Goal: Task Accomplishment & Management: Manage account settings

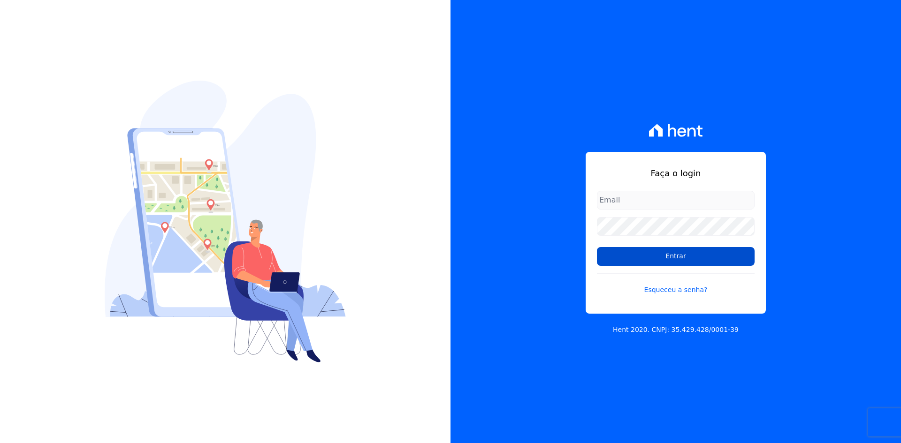
type input "contato@grupokaiser.com.br"
click at [611, 261] on input "Entrar" at bounding box center [676, 256] width 158 height 19
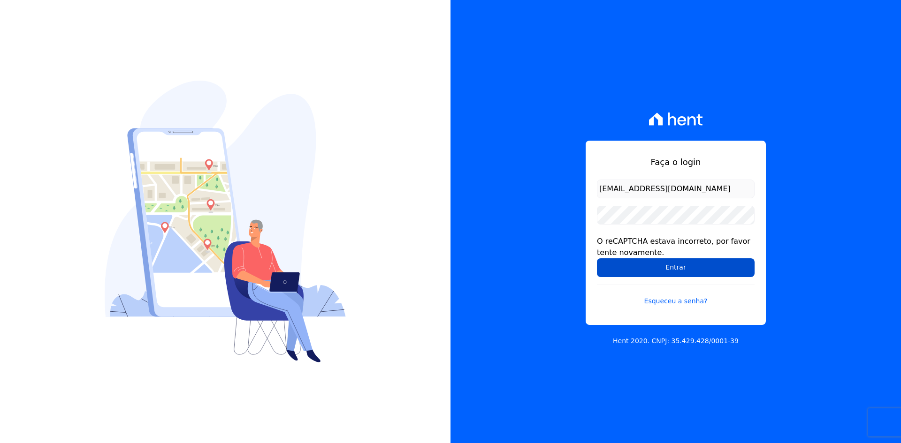
click at [604, 265] on input "Entrar" at bounding box center [676, 267] width 158 height 19
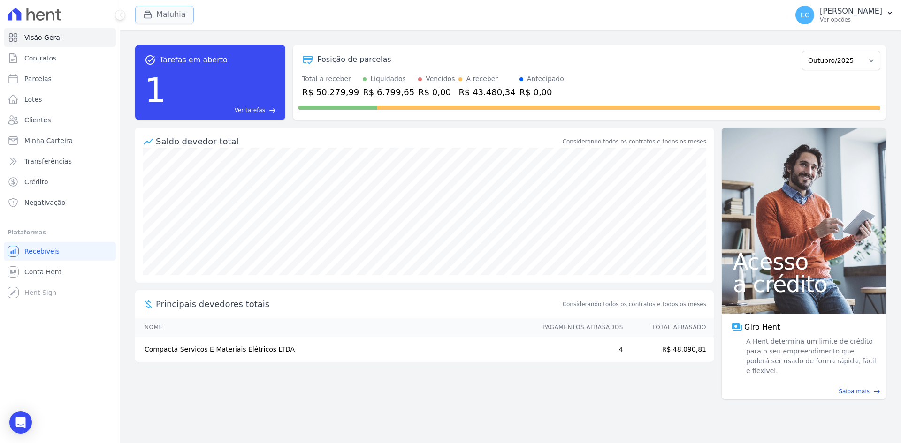
click at [147, 10] on icon "button" at bounding box center [147, 14] width 9 height 9
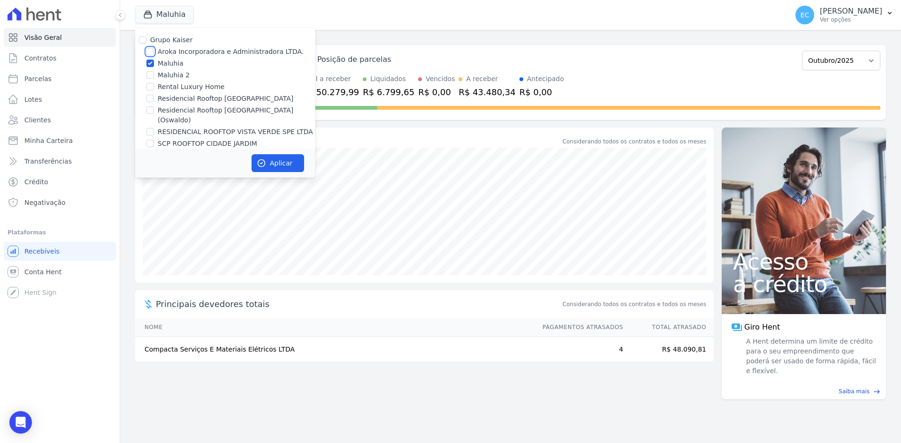
click at [150, 48] on input "Aroka Incorporadora e Administradora LTDA." at bounding box center [150, 52] width 8 height 8
checkbox input "true"
click at [151, 62] on input "Maluhia" at bounding box center [150, 64] width 8 height 8
checkbox input "false"
click at [263, 160] on icon "button" at bounding box center [261, 163] width 9 height 9
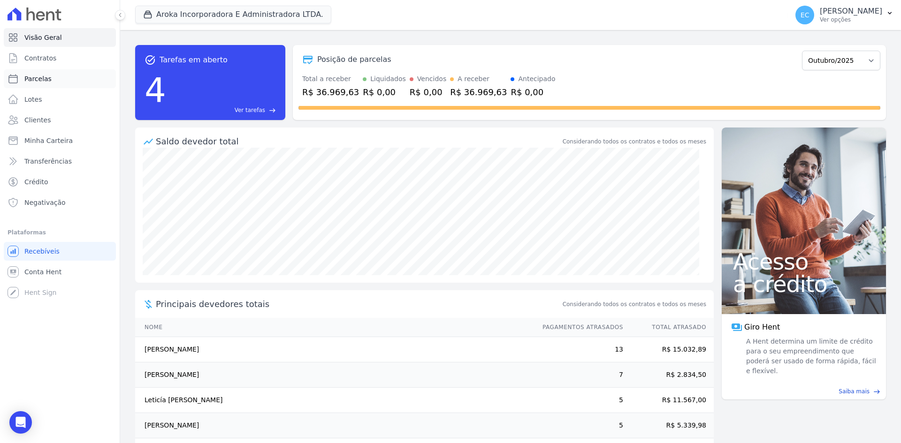
click at [64, 78] on link "Parcelas" at bounding box center [60, 78] width 112 height 19
select select
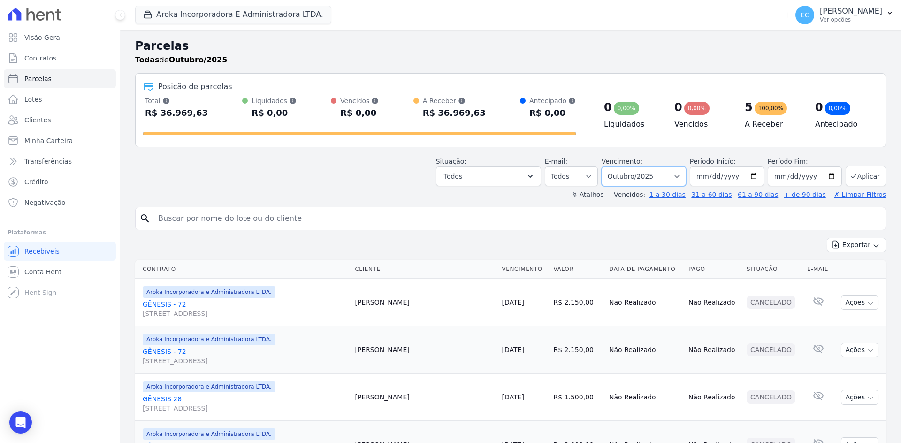
click at [649, 173] on select "Filtrar por período ──────── Todos os meses Dezembro/2022 Janeiro/2023 Fevereir…" at bounding box center [643, 177] width 84 height 20
select select "09/2025"
click at [607, 167] on select "Filtrar por período ──────── Todos os meses Dezembro/2022 Janeiro/2023 Fevereir…" at bounding box center [643, 177] width 84 height 20
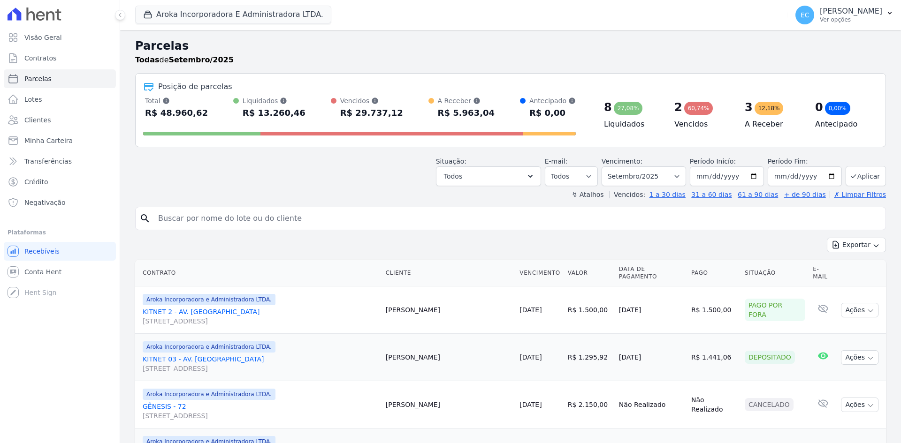
select select
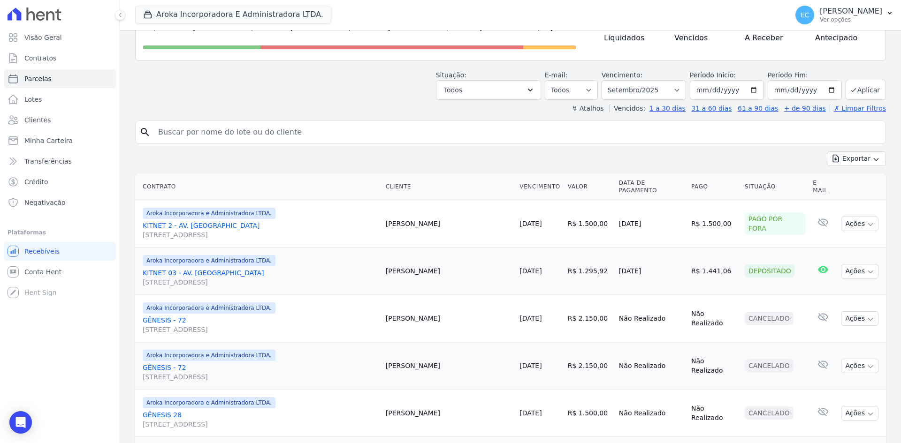
scroll to position [47, 0]
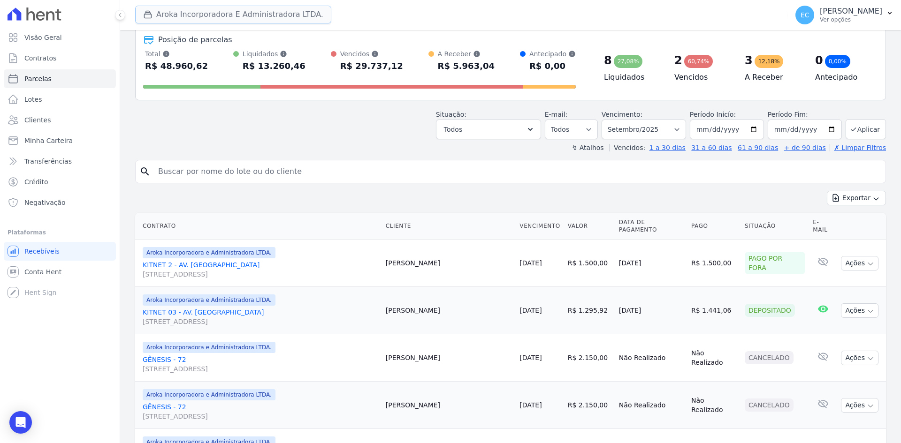
click at [156, 13] on button "Aroka Incorporadora E Administradora LTDA." at bounding box center [233, 15] width 196 height 18
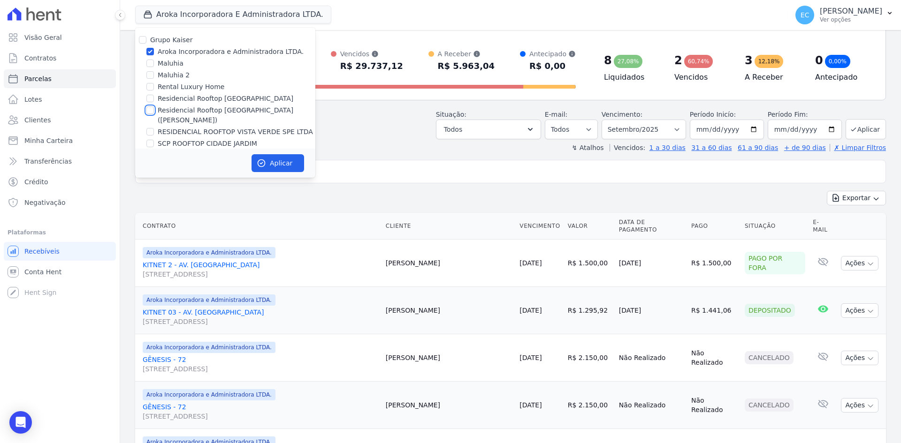
click at [148, 109] on input "Residencial Rooftop [GEOGRAPHIC_DATA] ([PERSON_NAME])" at bounding box center [150, 110] width 8 height 8
checkbox input "true"
click at [149, 51] on input "Aroka Incorporadora e Administradora LTDA." at bounding box center [150, 52] width 8 height 8
checkbox input "false"
click at [277, 167] on button "Aplicar" at bounding box center [277, 163] width 53 height 18
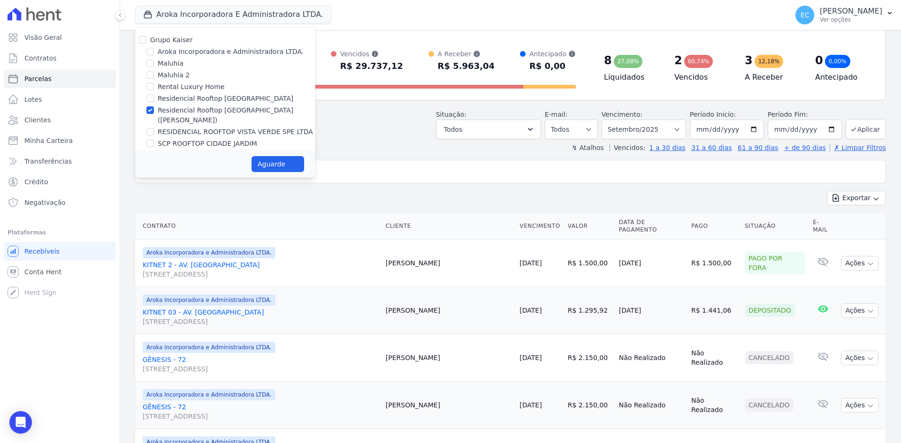
select select
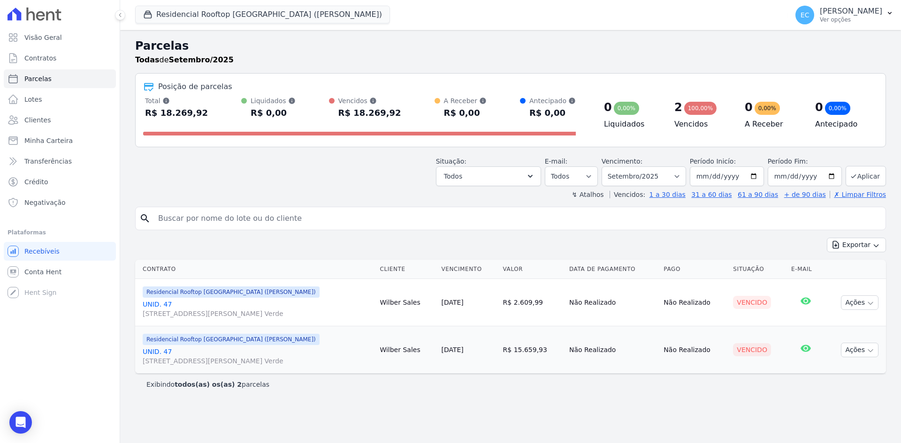
click at [166, 302] on link "UNID. 47 Alameda Harvey C Weeks, 54, Apto. 47, Cidade Vista Verde" at bounding box center [257, 309] width 229 height 19
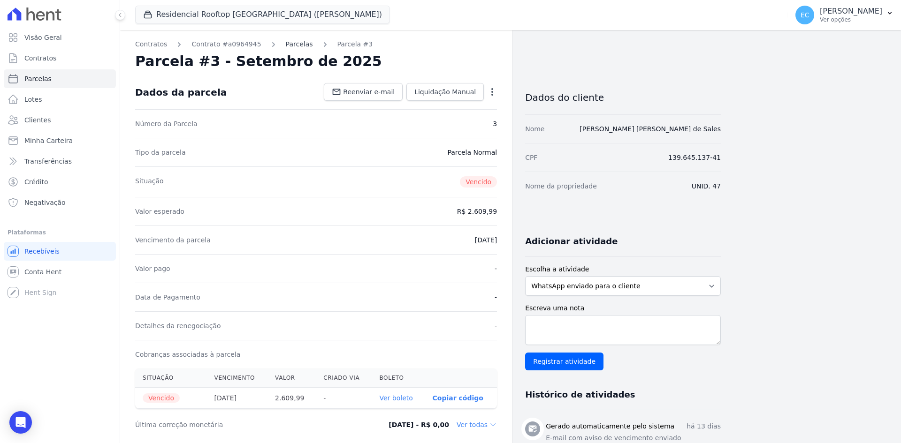
click at [286, 43] on link "Parcelas" at bounding box center [299, 44] width 27 height 10
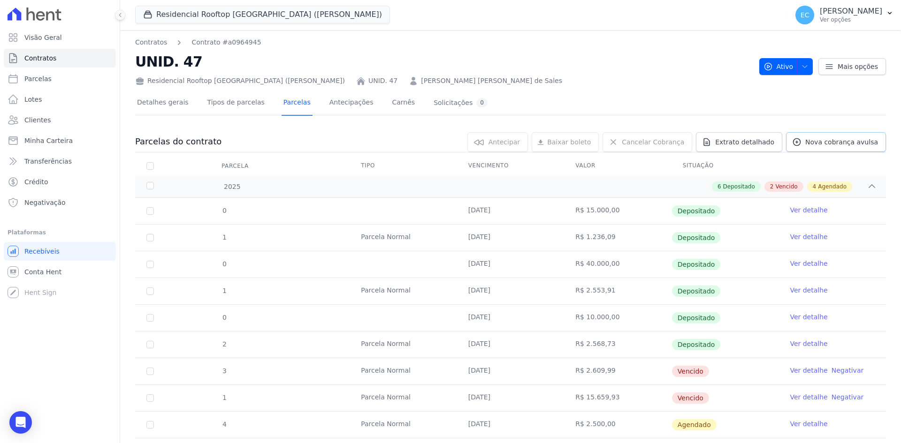
click at [834, 139] on span "Nova cobrança avulsa" at bounding box center [841, 141] width 73 height 9
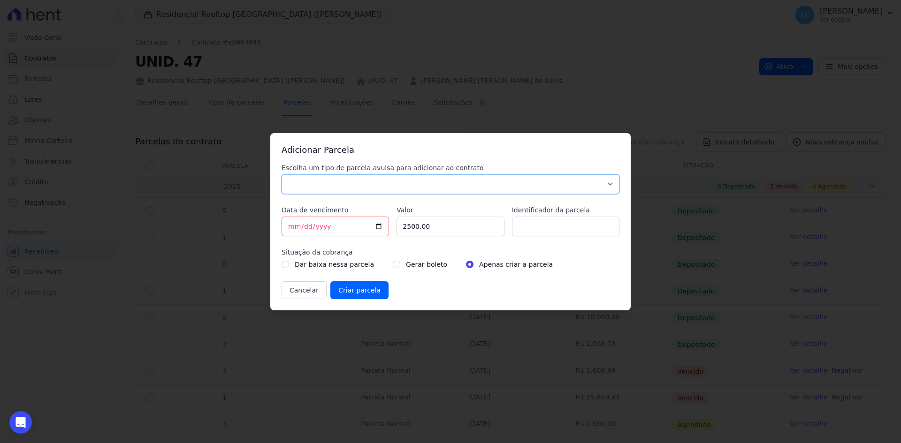
click at [322, 180] on select "Parcela Normal Sinal Caução Intercalada Chaves Pré Chaves Pós Chaves Taxas Quit…" at bounding box center [450, 184] width 338 height 20
select select "others"
click at [281, 174] on select "Parcela Normal Sinal Caução Intercalada Chaves Pré Chaves Pós Chaves Taxas Quit…" at bounding box center [450, 184] width 338 height 20
click at [287, 228] on input "[DATE]" at bounding box center [334, 227] width 107 height 20
type input "2025-10-15"
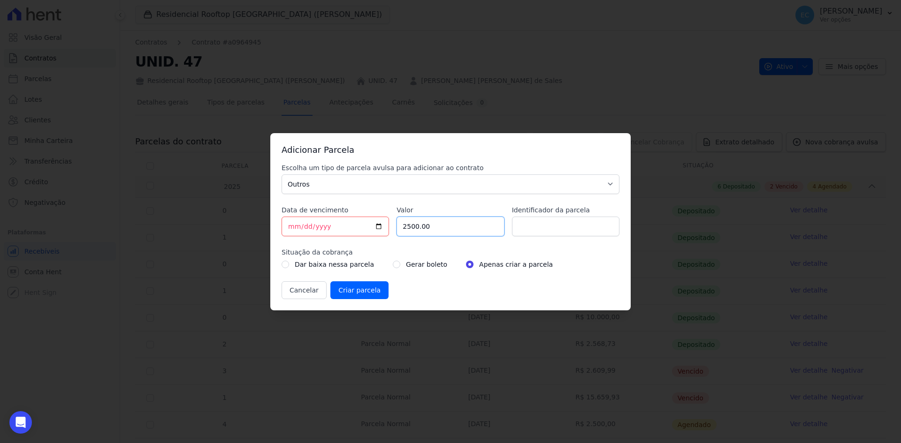
drag, startPoint x: 442, startPoint y: 230, endPoint x: 390, endPoint y: 235, distance: 51.8
click at [390, 235] on div "Escolha um tipo de parcela avulsa para adicionar ao contrato Parcela Normal Sin…" at bounding box center [450, 231] width 338 height 136
type input "2623.56"
click at [393, 267] on input "radio" at bounding box center [397, 265] width 8 height 8
radio input "true"
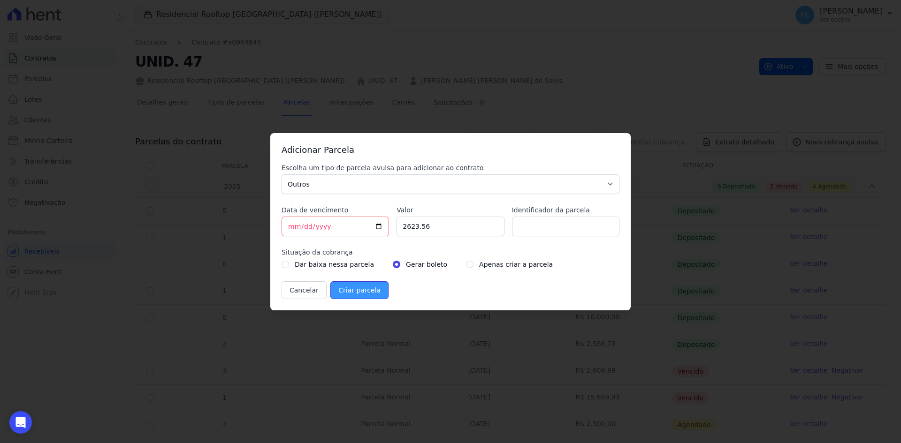
click at [370, 292] on input "Criar parcela" at bounding box center [359, 290] width 58 height 18
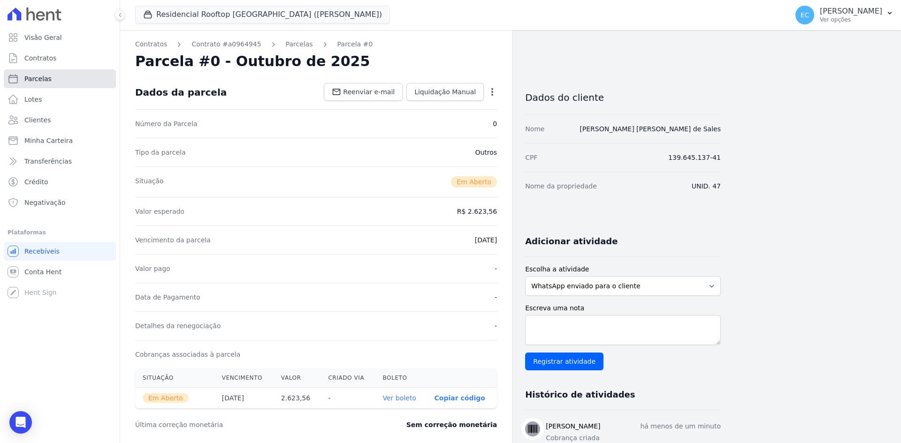
click at [41, 79] on span "Parcelas" at bounding box center [37, 78] width 27 height 9
select select
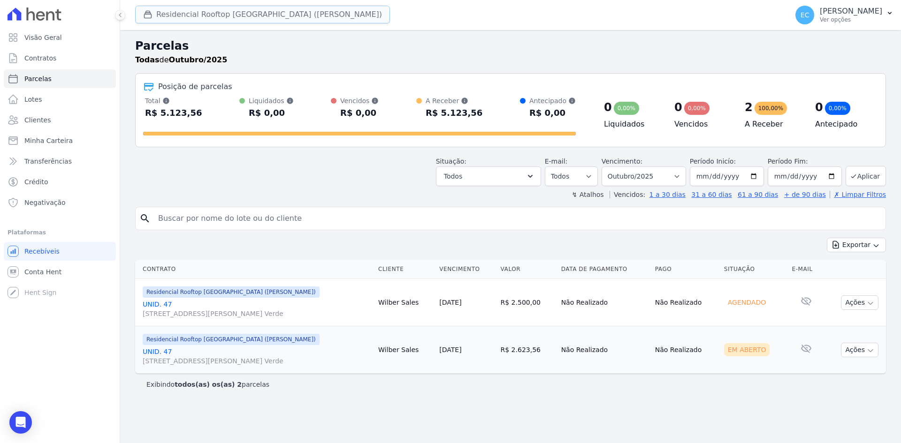
click at [145, 11] on icon "button" at bounding box center [147, 14] width 9 height 9
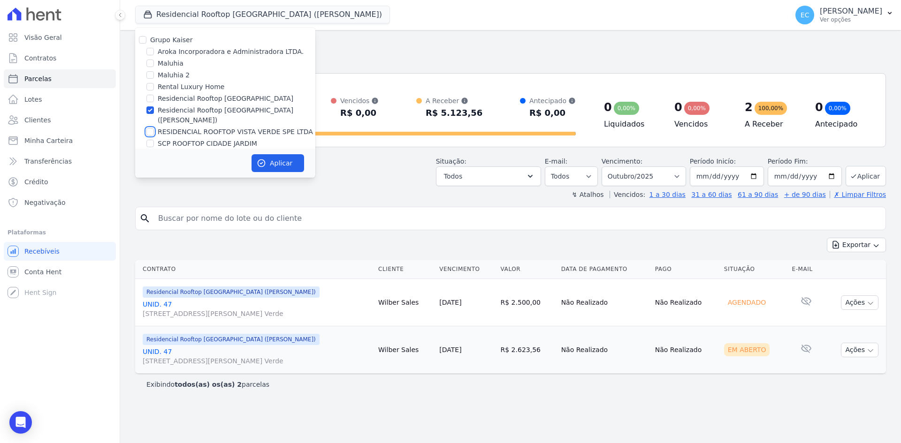
click at [149, 128] on input "RESIDENCIAL ROOFTOP VISTA VERDE SPE LTDA" at bounding box center [150, 132] width 8 height 8
checkbox input "true"
click at [152, 110] on input "Residencial Rooftop [GEOGRAPHIC_DATA] (Oswaldo)" at bounding box center [150, 110] width 8 height 8
checkbox input "false"
click at [257, 159] on icon "button" at bounding box center [261, 163] width 9 height 9
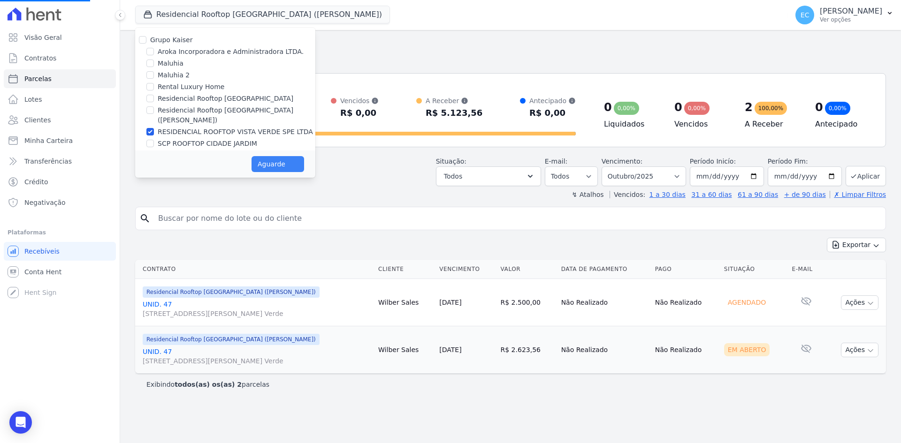
select select
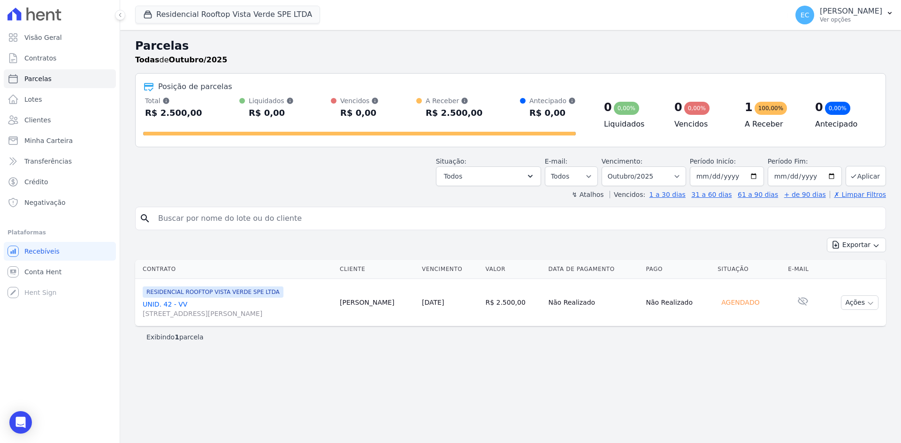
click at [175, 305] on link "UNID. 42 - VV [STREET_ADDRESS]. 42, [GEOGRAPHIC_DATA]" at bounding box center [237, 309] width 189 height 19
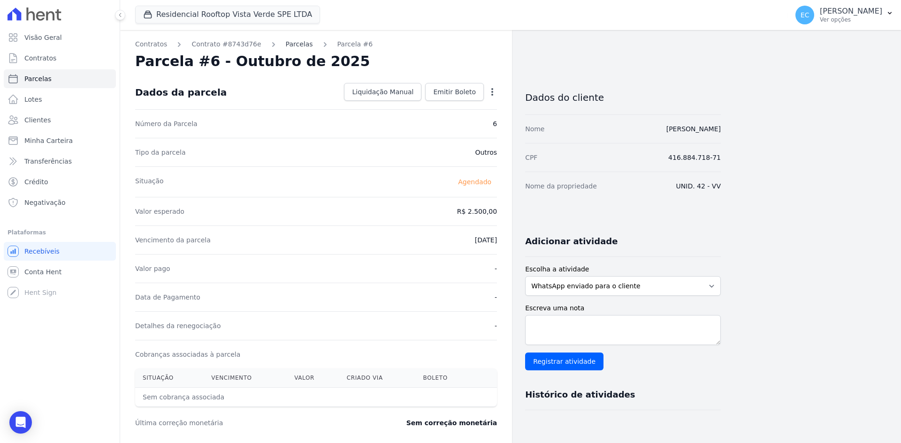
click at [295, 42] on link "Parcelas" at bounding box center [299, 44] width 27 height 10
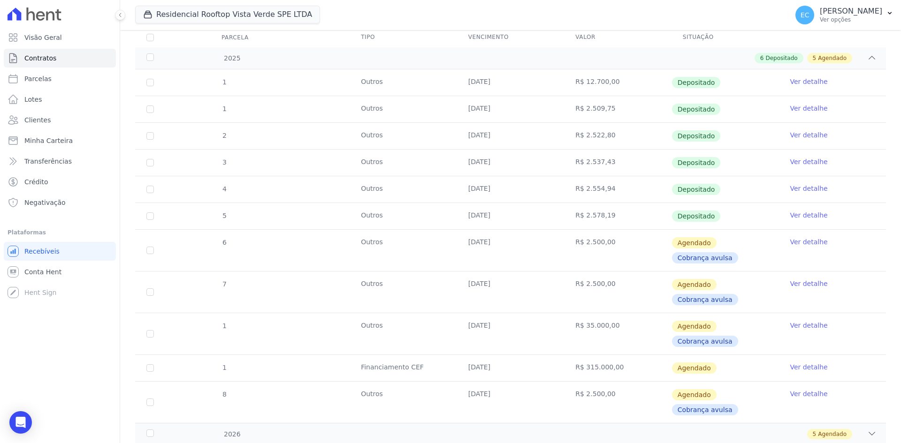
scroll to position [141, 0]
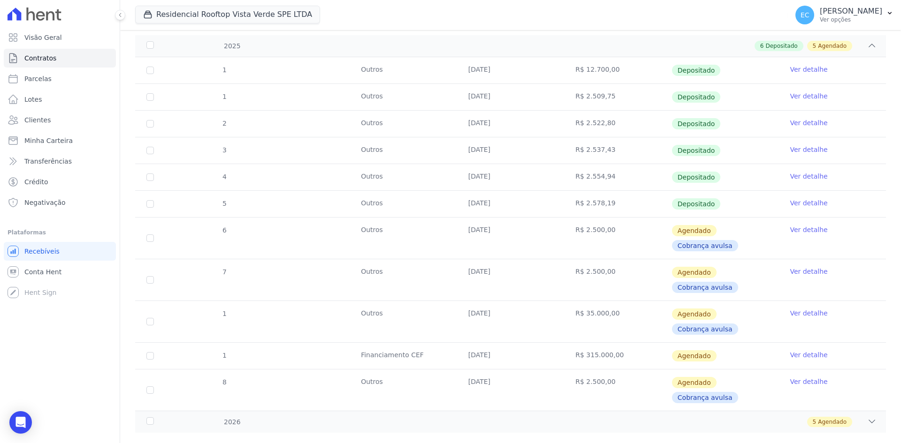
click at [804, 232] on link "Ver detalhe" at bounding box center [808, 229] width 38 height 9
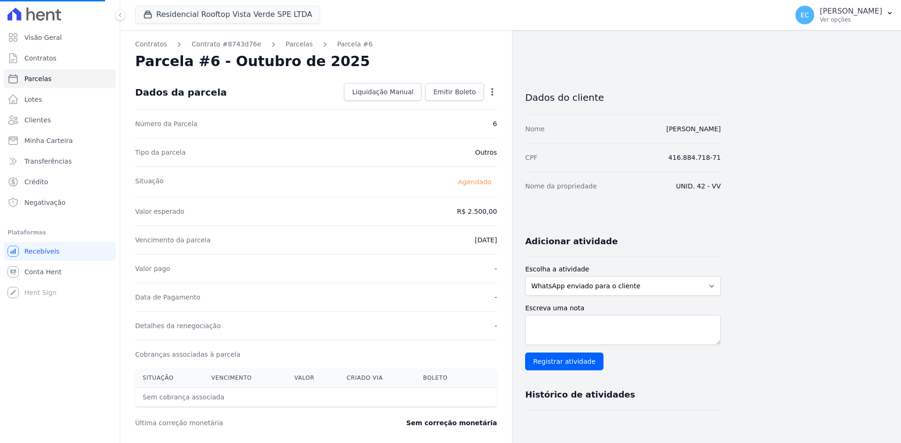
click at [489, 89] on icon "button" at bounding box center [491, 91] width 9 height 9
click at [487, 92] on div "Open options Alterar Antecipar" at bounding box center [490, 93] width 13 height 16
click at [491, 91] on icon "button" at bounding box center [491, 91] width 9 height 9
click at [468, 107] on link "Alterar" at bounding box center [451, 104] width 83 height 17
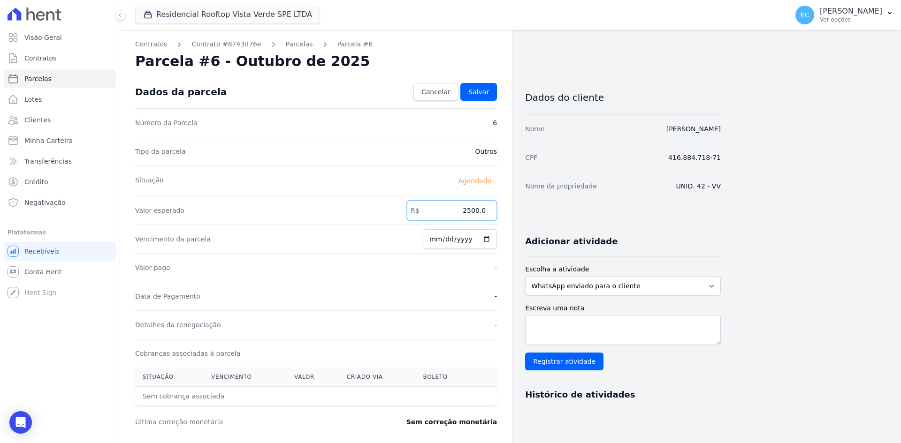
click at [484, 211] on input "2500.0" at bounding box center [452, 211] width 90 height 20
type input "2"
type input "2591.60"
click at [488, 91] on span "Salvar" at bounding box center [478, 91] width 21 height 9
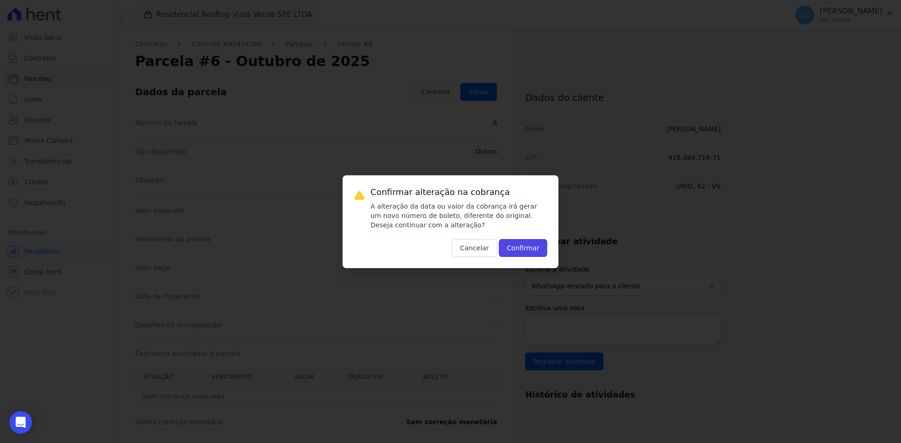
click at [519, 250] on button "Confirmar" at bounding box center [523, 248] width 49 height 18
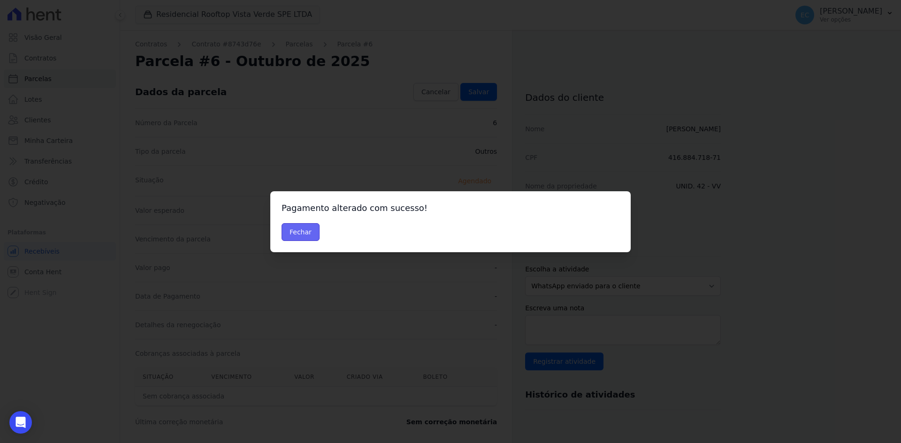
click at [297, 235] on button "Fechar" at bounding box center [300, 232] width 38 height 18
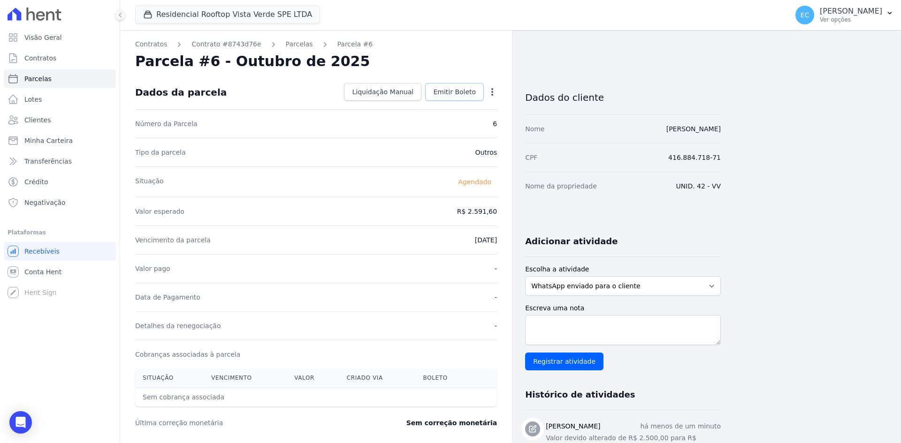
click at [464, 95] on span "Emitir Boleto" at bounding box center [454, 91] width 43 height 9
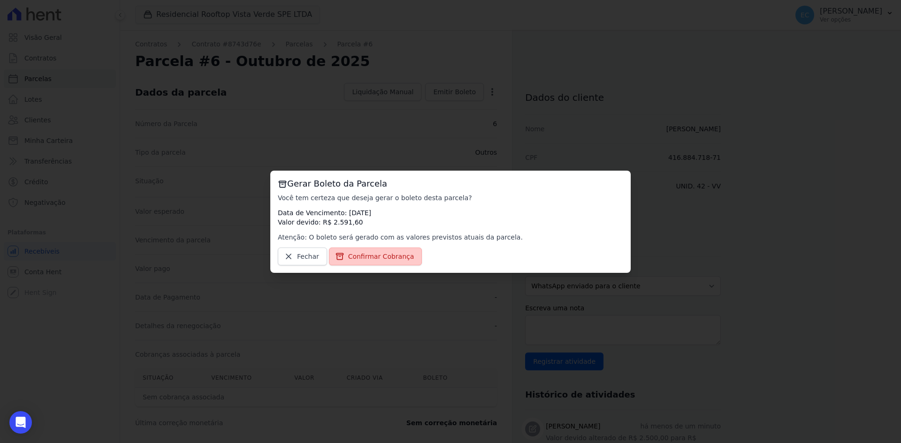
click at [393, 253] on span "Confirmar Cobrança" at bounding box center [381, 256] width 66 height 9
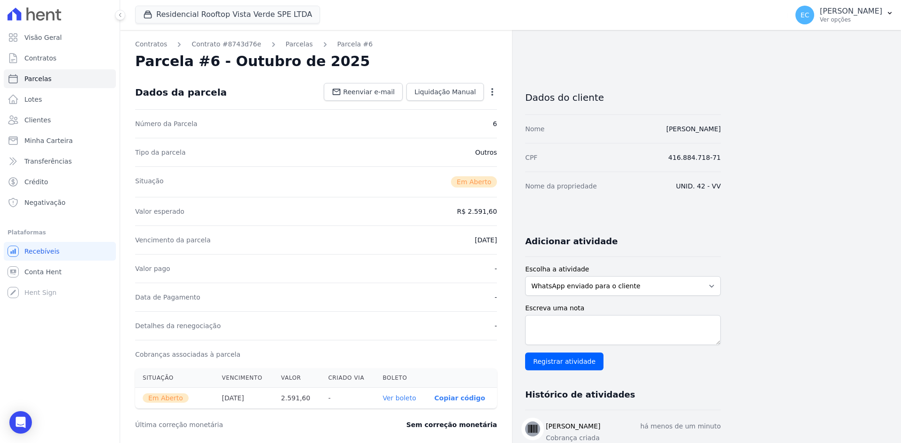
click at [396, 399] on link "Ver boleto" at bounding box center [398, 398] width 33 height 8
click at [50, 83] on link "Parcelas" at bounding box center [60, 78] width 112 height 19
select select
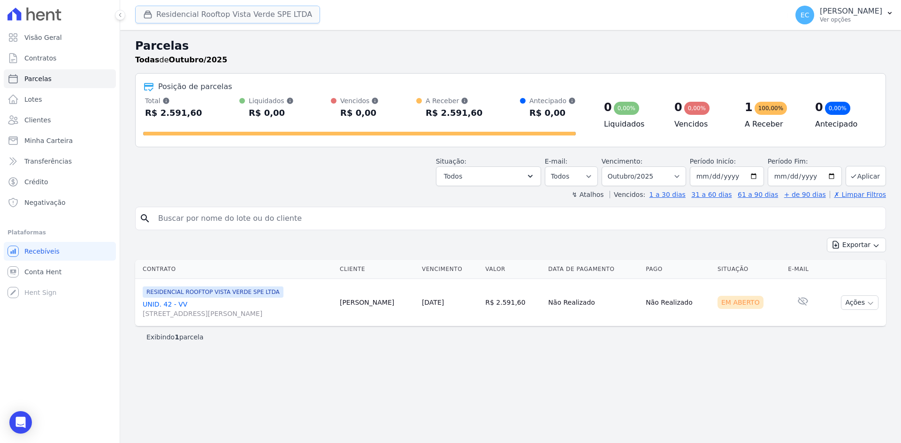
click at [152, 14] on div "button" at bounding box center [149, 14] width 13 height 9
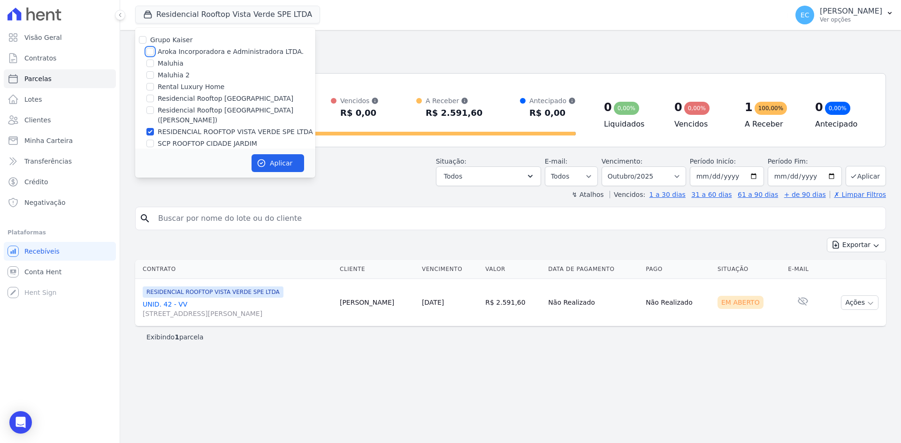
drag, startPoint x: 150, startPoint y: 53, endPoint x: 144, endPoint y: 74, distance: 21.4
click at [150, 54] on input "Aroka Incorporadora e Administradora LTDA." at bounding box center [150, 52] width 8 height 8
checkbox input "true"
click at [150, 128] on input "RESIDENCIAL ROOFTOP VISTA VERDE SPE LTDA" at bounding box center [150, 132] width 8 height 8
checkbox input "false"
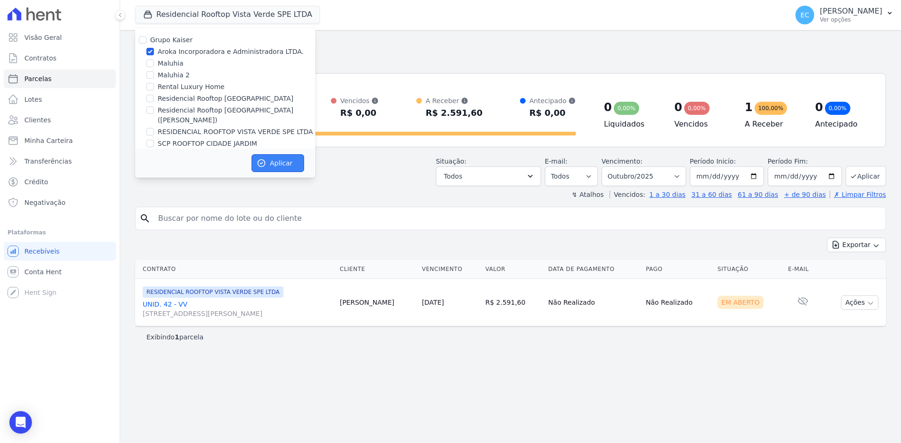
click at [273, 157] on button "Aplicar" at bounding box center [277, 163] width 53 height 18
select select
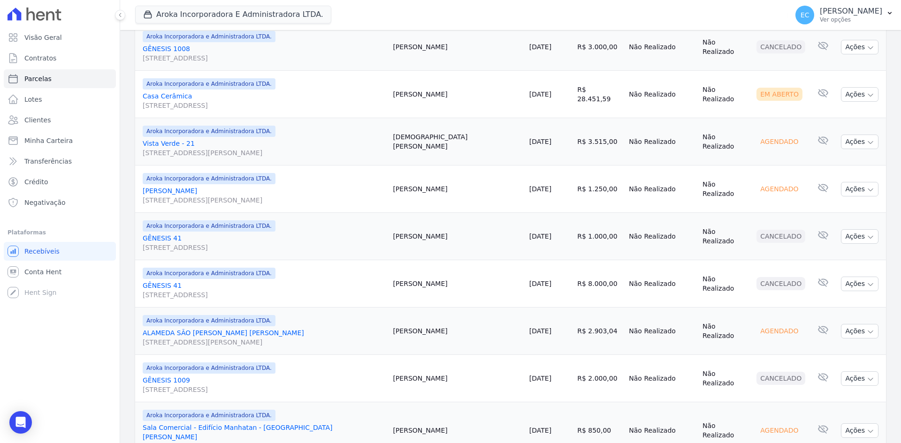
scroll to position [433, 0]
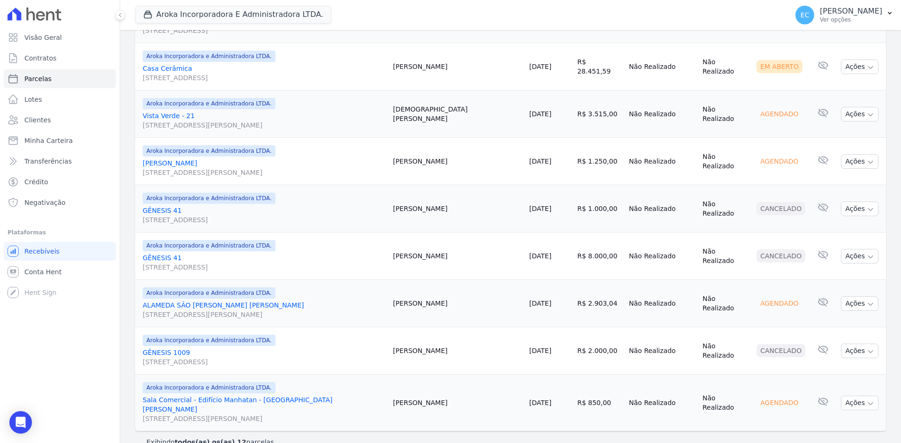
click at [214, 395] on link "Sala Comercial - Edifício Manhatan - São Bernardo Avenida Francisco Prestes Mai…" at bounding box center [264, 409] width 243 height 28
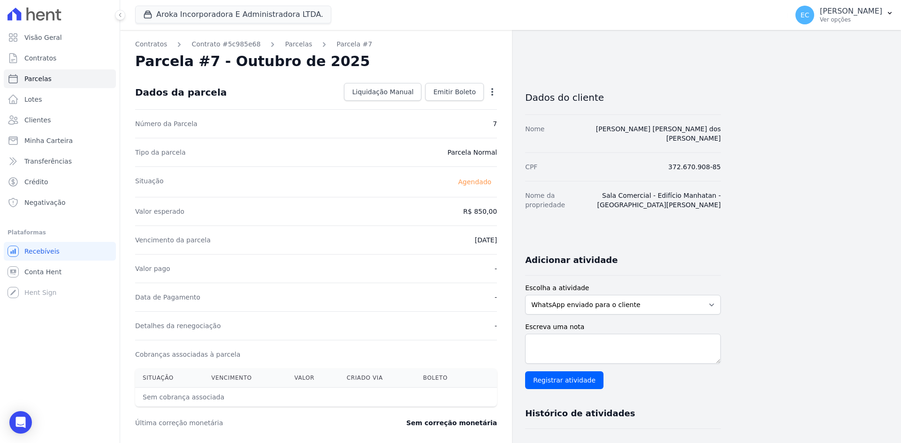
click at [488, 91] on icon "button" at bounding box center [491, 91] width 9 height 9
click at [445, 110] on link "Alterar" at bounding box center [451, 104] width 83 height 17
drag, startPoint x: 483, startPoint y: 214, endPoint x: 490, endPoint y: 206, distance: 10.3
click at [483, 214] on input "850.0" at bounding box center [452, 211] width 90 height 20
type input "8"
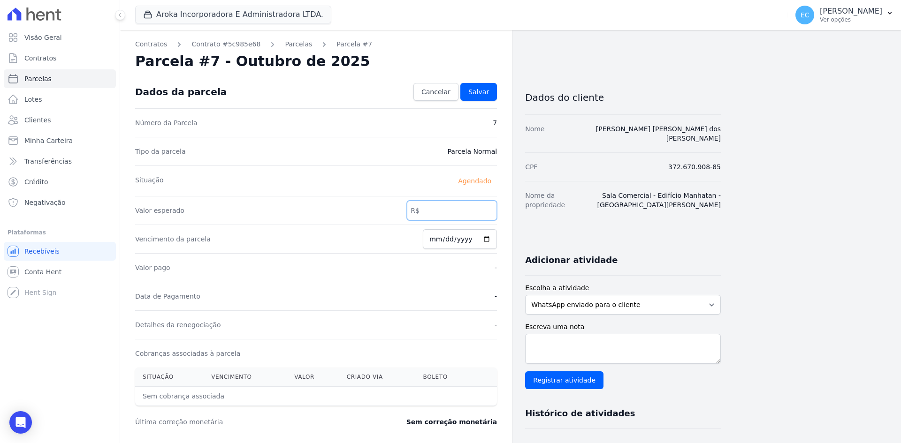
click at [447, 212] on input "number" at bounding box center [452, 211] width 90 height 20
type input "1608.85"
click at [482, 95] on span "Salvar" at bounding box center [478, 91] width 21 height 9
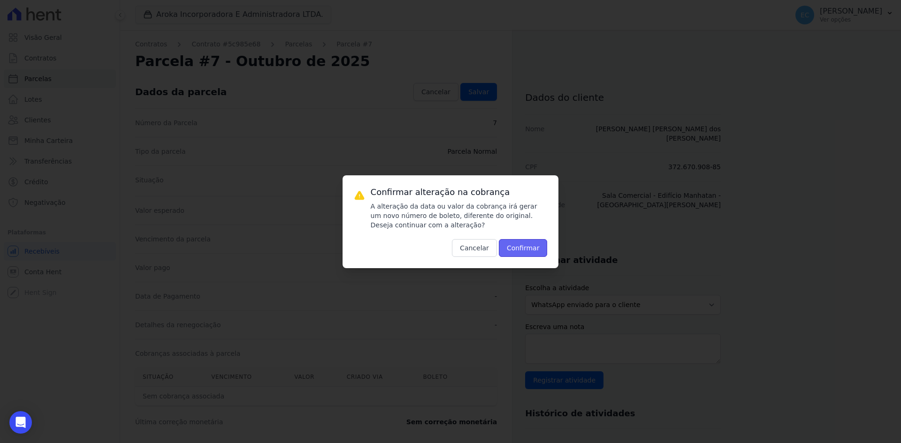
click at [528, 254] on button "Confirmar" at bounding box center [523, 248] width 49 height 18
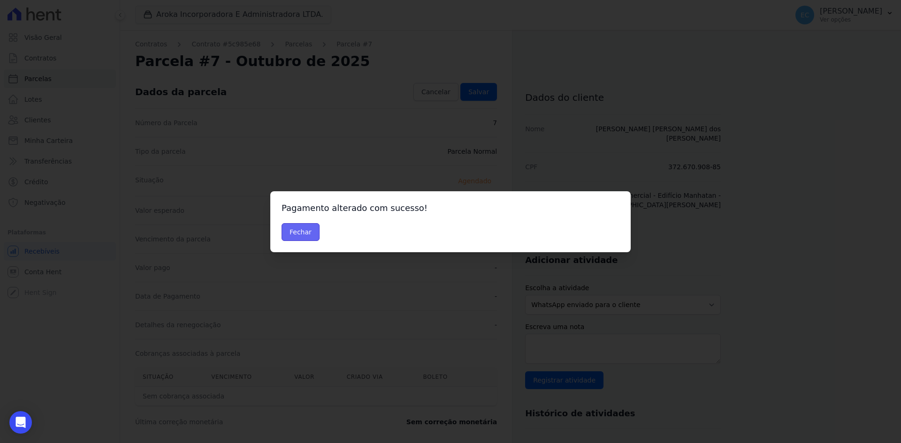
click at [303, 226] on button "Fechar" at bounding box center [300, 232] width 38 height 18
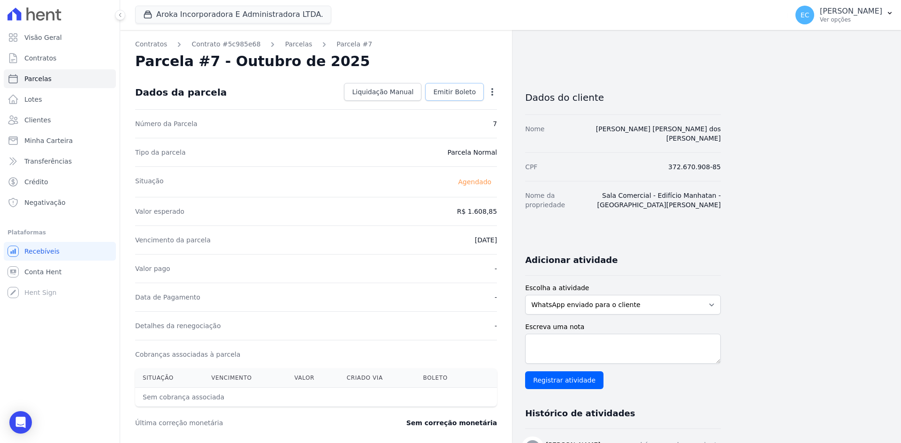
click at [461, 96] on span "Emitir Boleto" at bounding box center [454, 91] width 43 height 9
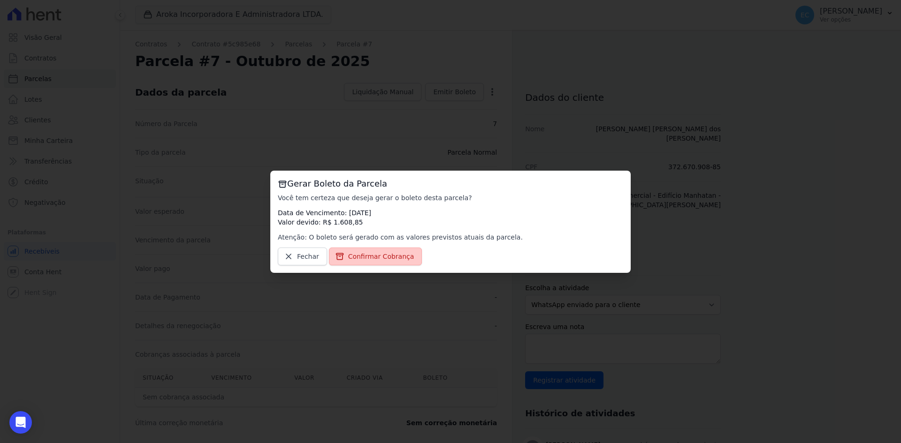
click at [396, 261] on link "Confirmar Cobrança" at bounding box center [375, 257] width 93 height 18
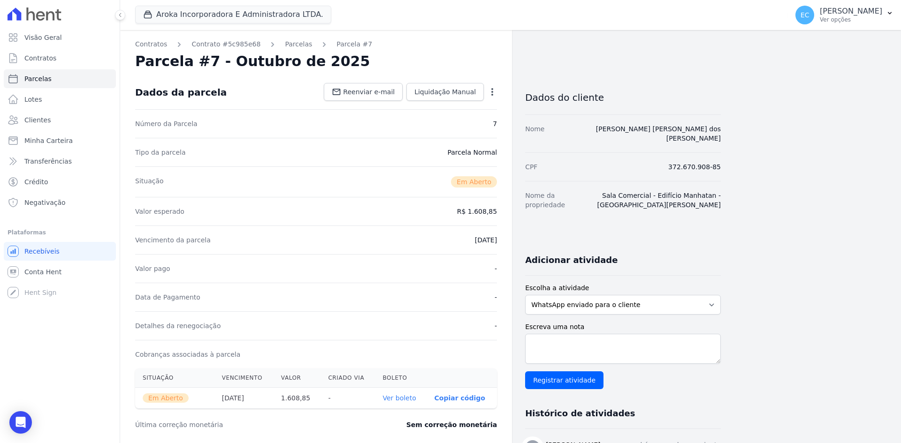
click at [408, 399] on link "Ver boleto" at bounding box center [398, 398] width 33 height 8
click at [59, 80] on link "Parcelas" at bounding box center [60, 78] width 112 height 19
select select
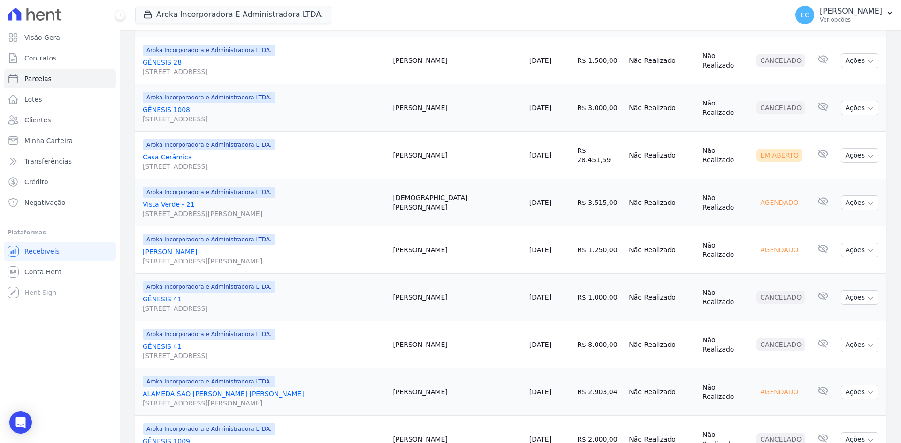
scroll to position [375, 0]
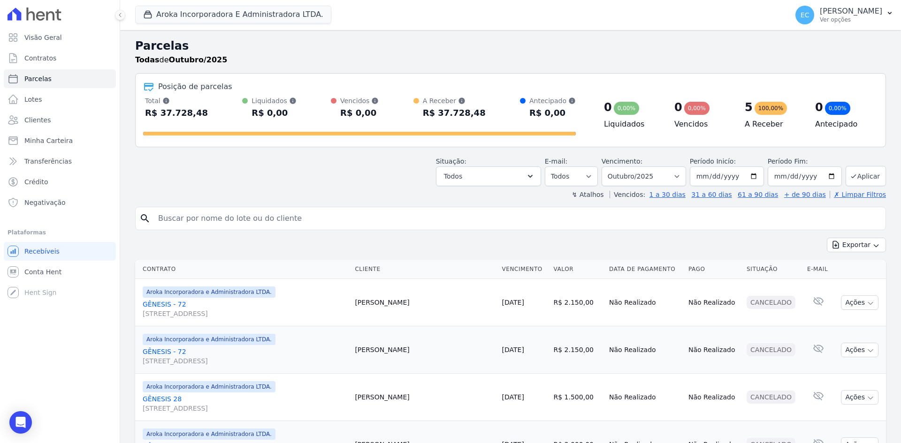
select select
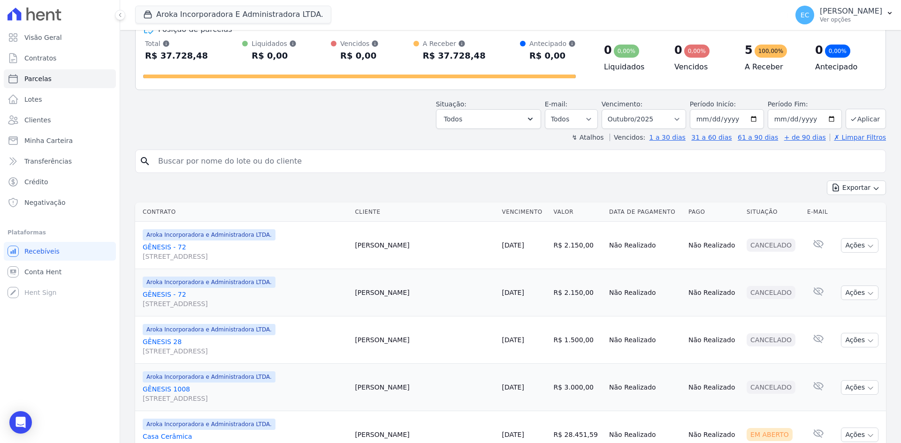
scroll to position [94, 0]
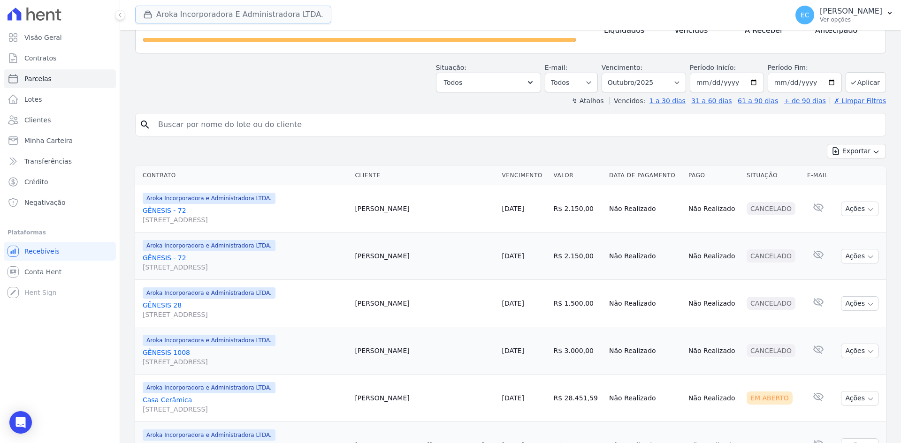
click at [149, 9] on button "Aroka Incorporadora E Administradora LTDA." at bounding box center [233, 15] width 196 height 18
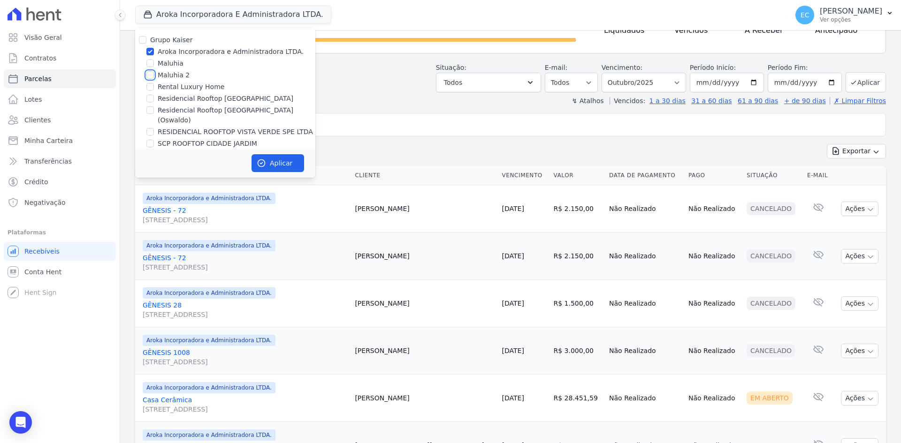
click at [147, 73] on input "Maluhia 2" at bounding box center [150, 75] width 8 height 8
checkbox input "true"
click at [150, 53] on input "Aroka Incorporadora e Administradora LTDA." at bounding box center [150, 52] width 8 height 8
checkbox input "false"
click at [273, 156] on button "Aplicar" at bounding box center [277, 163] width 53 height 18
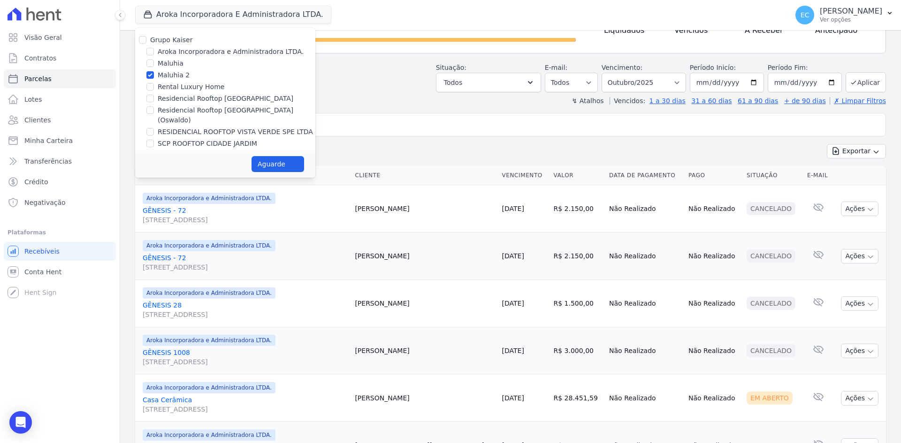
select select
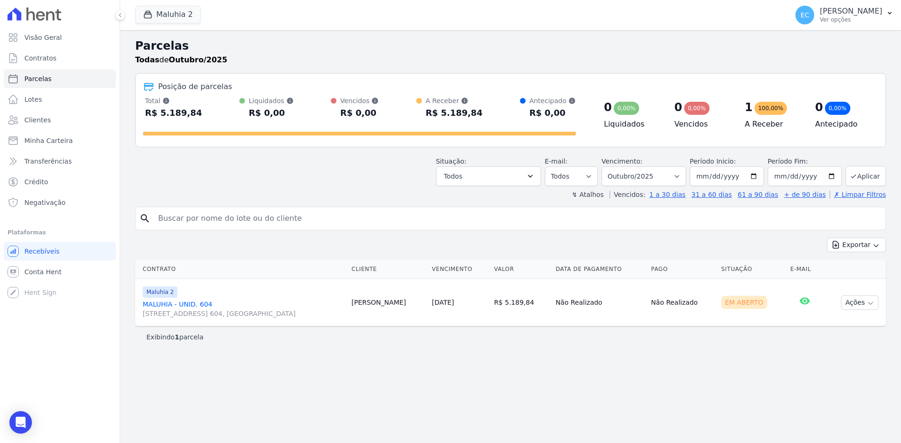
drag, startPoint x: 166, startPoint y: 303, endPoint x: 170, endPoint y: 297, distance: 7.0
click at [166, 303] on link "MALUHIA - UNID. [STREET_ADDRESS] 604, [GEOGRAPHIC_DATA]" at bounding box center [243, 309] width 201 height 19
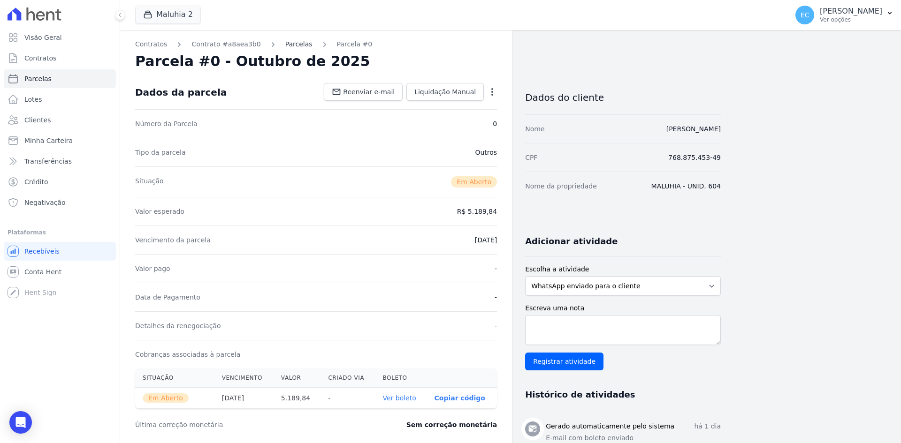
click at [296, 46] on link "Parcelas" at bounding box center [298, 44] width 27 height 10
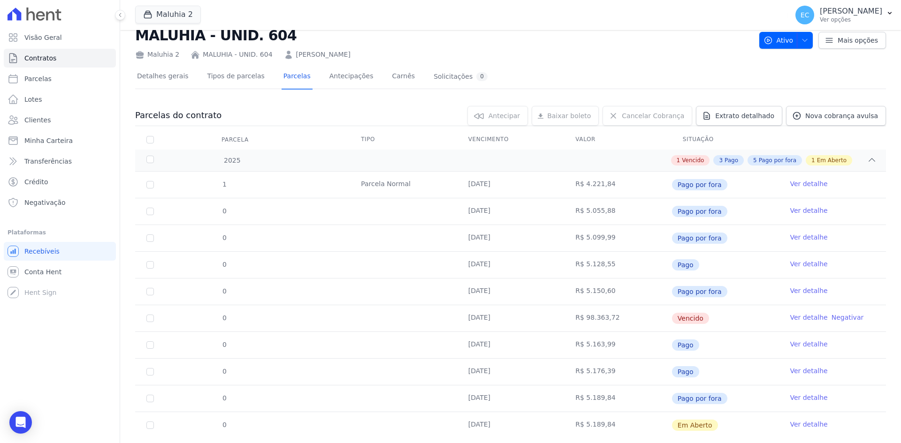
scroll to position [50, 0]
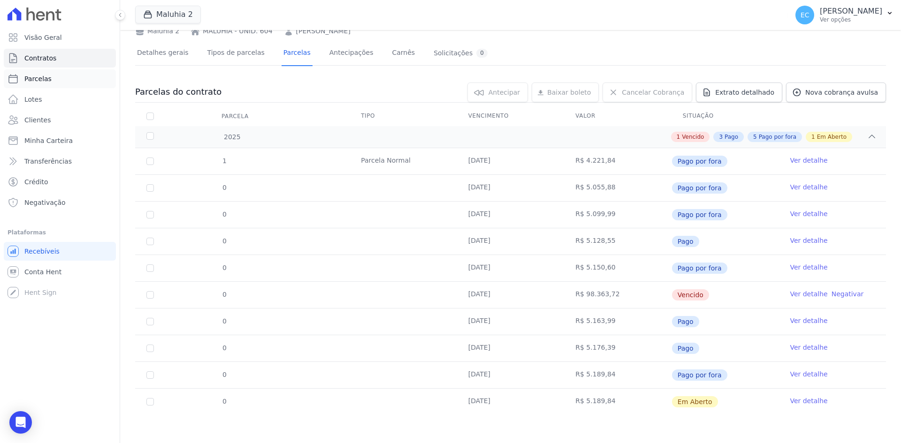
click at [32, 82] on span "Parcelas" at bounding box center [37, 78] width 27 height 9
select select
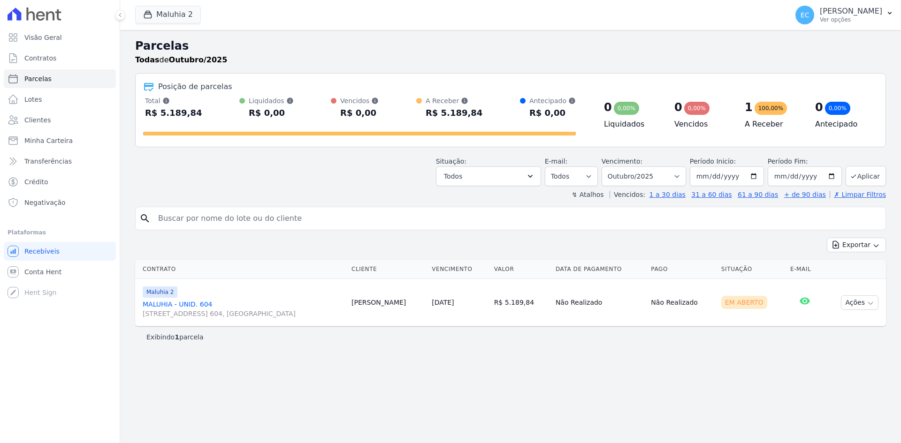
select select
click at [145, 19] on button "Maluhia 2" at bounding box center [168, 15] width 66 height 18
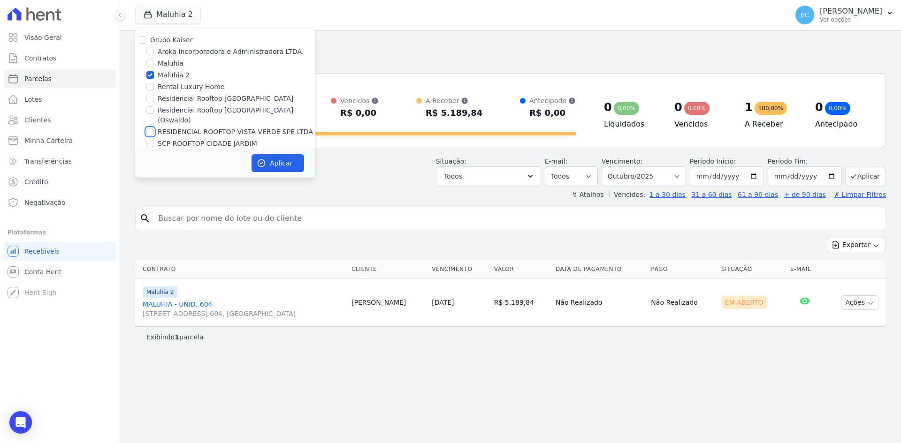
click at [149, 128] on input "RESIDENCIAL ROOFTOP VISTA VERDE SPE LTDA" at bounding box center [150, 132] width 8 height 8
checkbox input "true"
click at [151, 75] on input "Maluhia 2" at bounding box center [150, 75] width 8 height 8
checkbox input "false"
click at [277, 158] on button "Aplicar" at bounding box center [277, 163] width 53 height 18
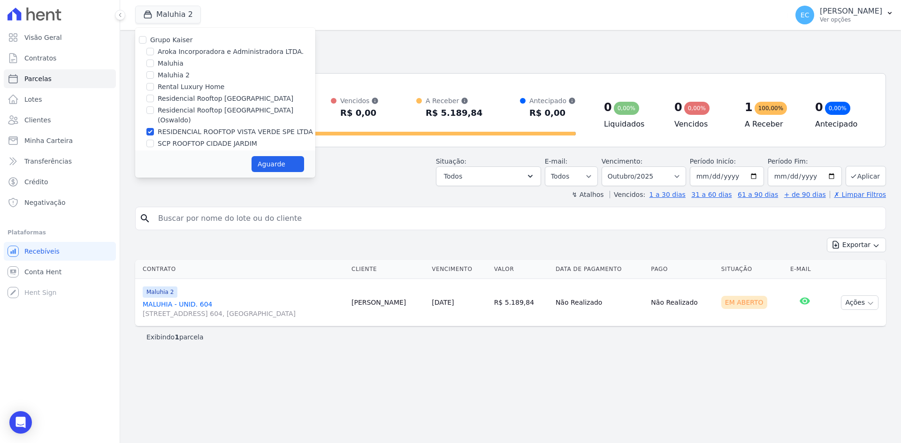
select select
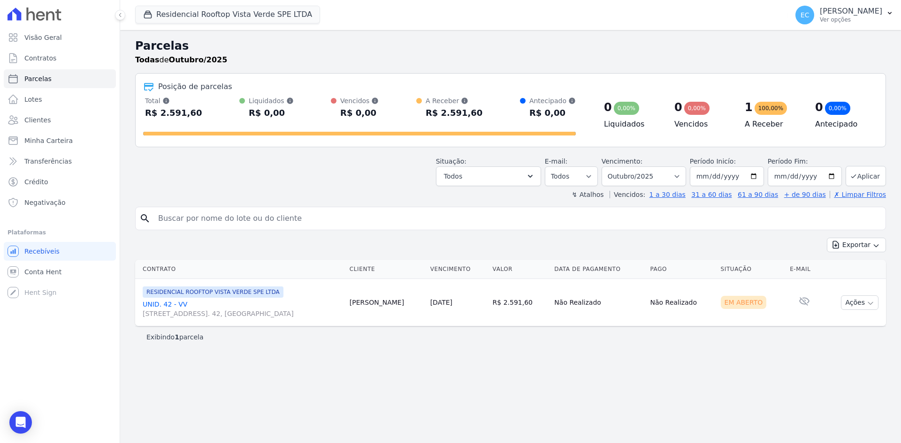
click at [176, 304] on link "UNID. 42 - VV [STREET_ADDRESS]. 42, [GEOGRAPHIC_DATA]" at bounding box center [242, 309] width 199 height 19
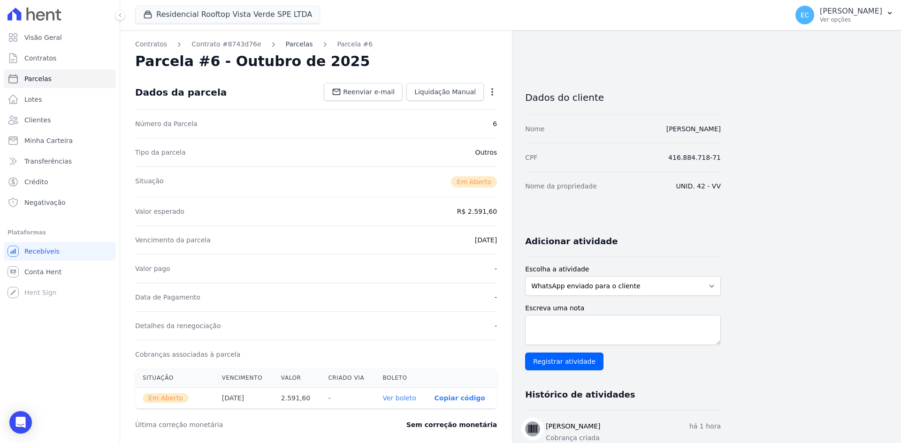
click at [290, 42] on link "Parcelas" at bounding box center [299, 44] width 27 height 10
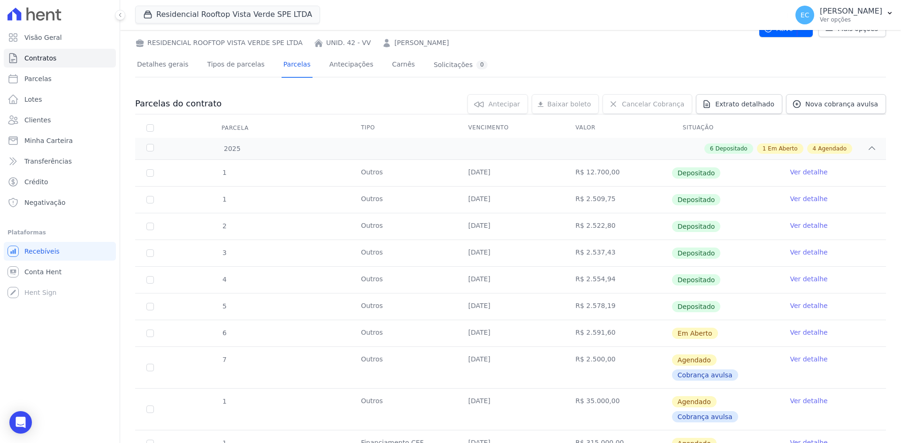
scroll to position [94, 0]
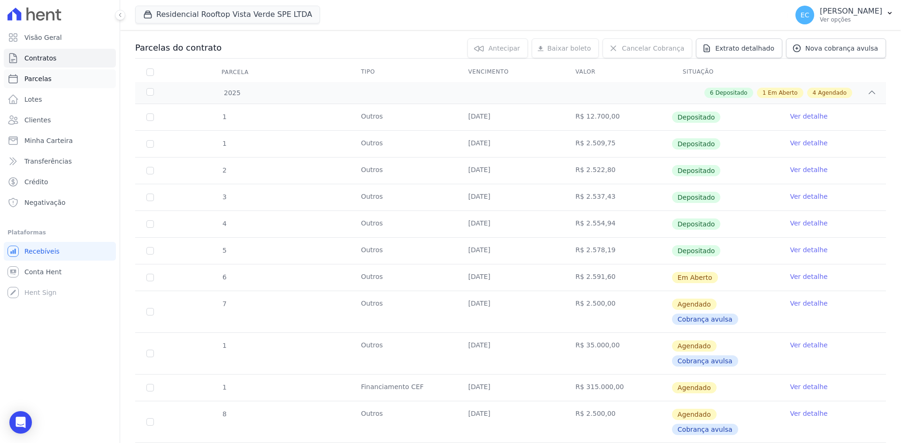
click at [58, 77] on link "Parcelas" at bounding box center [60, 78] width 112 height 19
select select
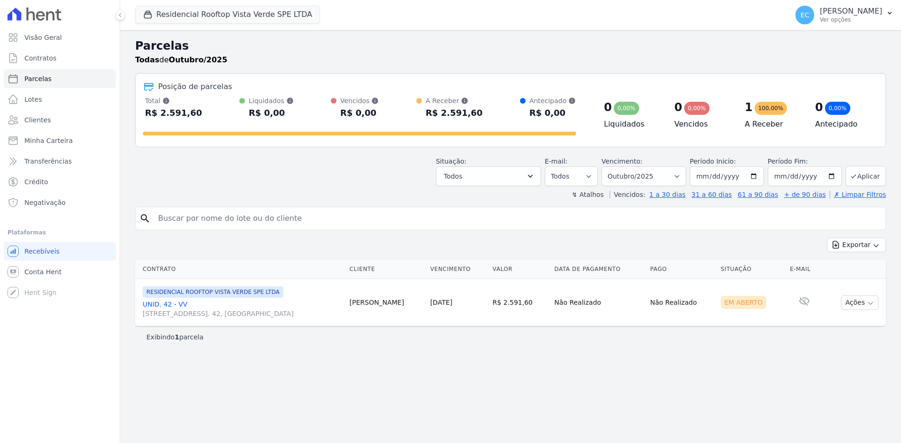
select select
click at [245, 392] on div "Parcelas Todas de Outubro/2025 Posição de parcelas Total Soma das parcelas paga…" at bounding box center [510, 236] width 781 height 413
click at [323, 174] on div "Situação: Agendado Em Aberto Pago Processando Cancelado Vencido Transferindo De…" at bounding box center [510, 169] width 750 height 33
click at [283, 152] on header "Parcelas Todas de Outubro/2025 Posição de parcelas Total Soma das parcelas paga…" at bounding box center [510, 119] width 750 height 162
click at [149, 16] on icon "button" at bounding box center [147, 14] width 9 height 9
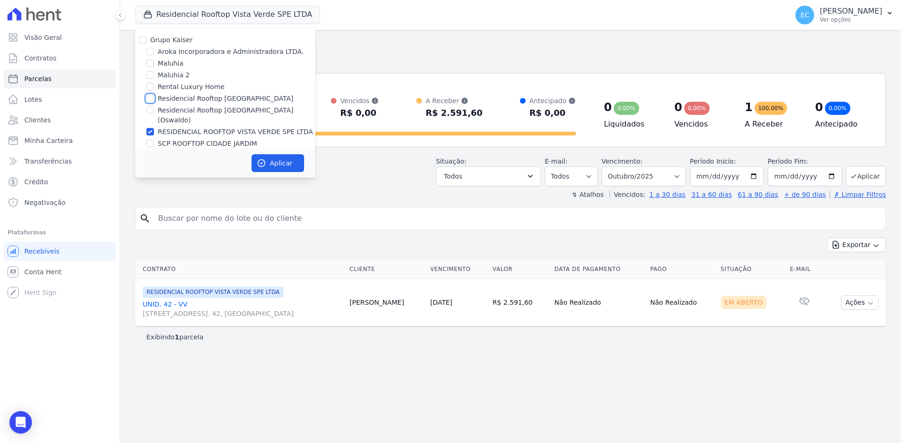
click at [152, 98] on input "Residencial Rooftop [GEOGRAPHIC_DATA]" at bounding box center [150, 99] width 8 height 8
checkbox input "true"
click at [151, 128] on input "RESIDENCIAL ROOFTOP VISTA VERDE SPE LTDA" at bounding box center [150, 132] width 8 height 8
checkbox input "false"
click at [261, 160] on icon "button" at bounding box center [261, 163] width 7 height 7
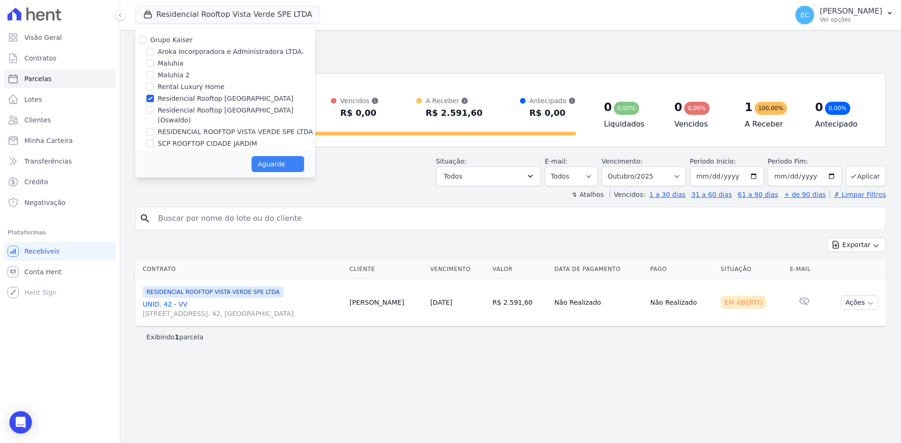
select select
